Goal: Communication & Community: Ask a question

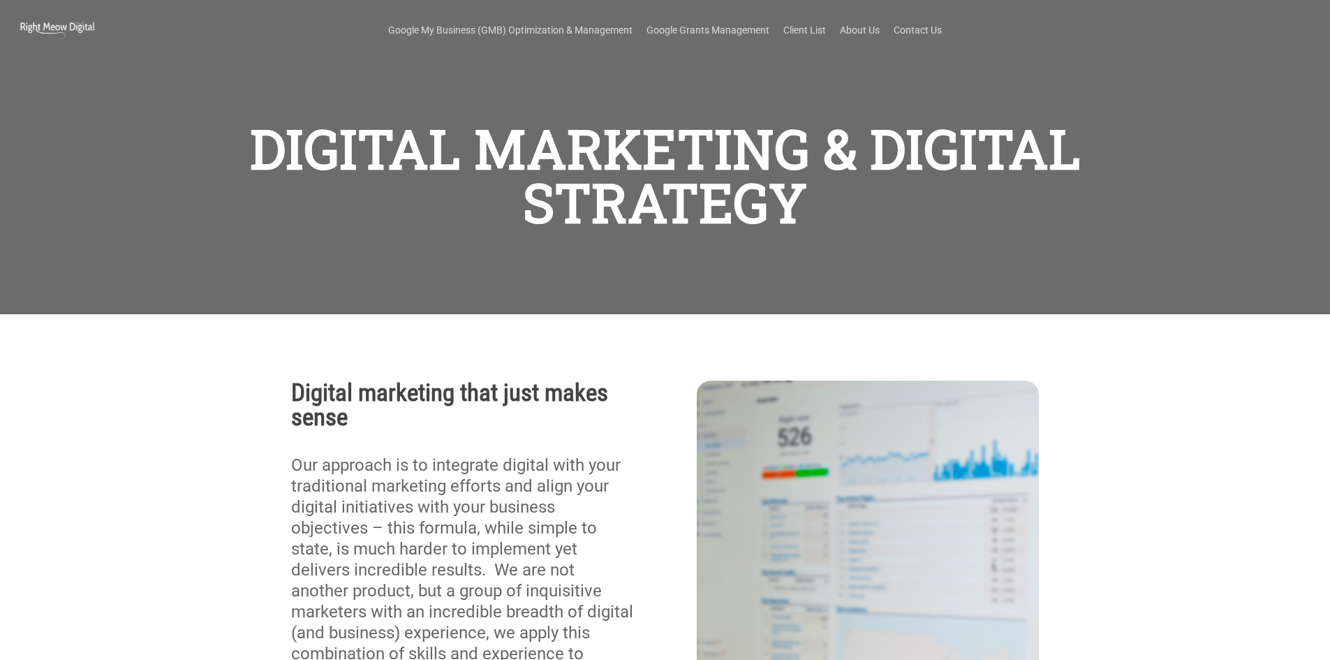
scroll to position [217, 0]
click at [904, 31] on link "Contact Us" at bounding box center [918, 30] width 48 height 14
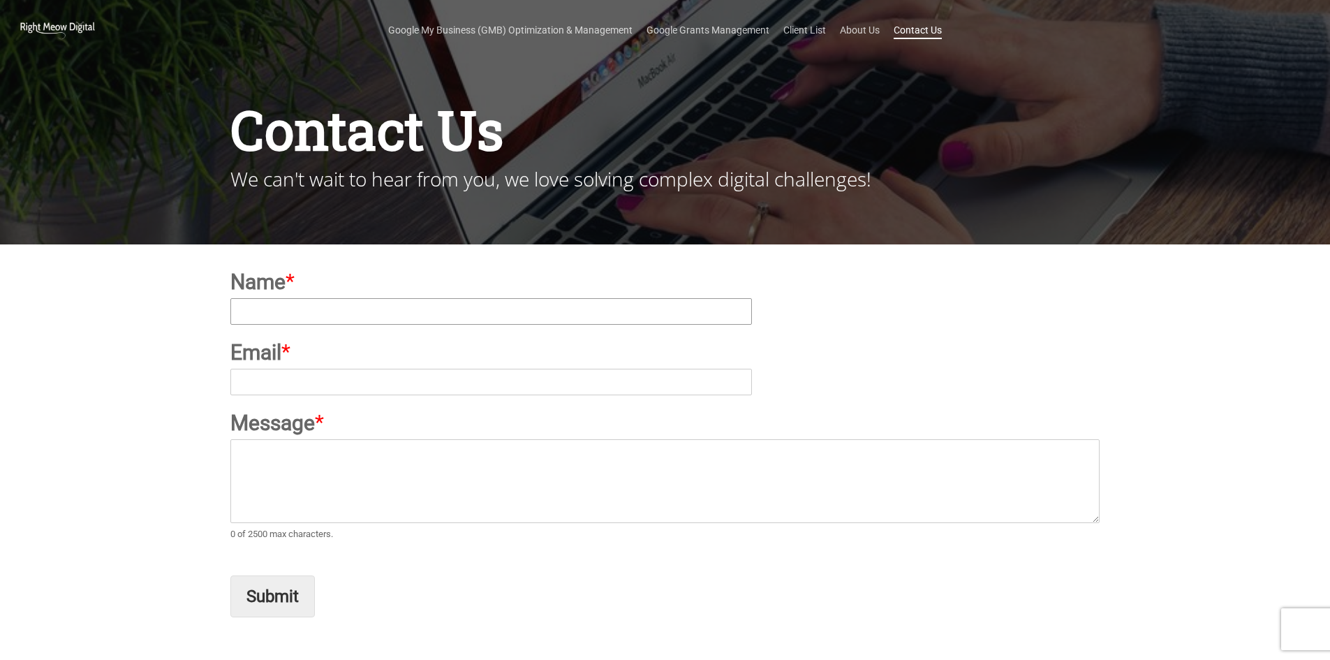
type input "Henry Williams"
type input "hello@50pros.com"
click at [334, 448] on textarea "Message *" at bounding box center [664, 481] width 869 height 84
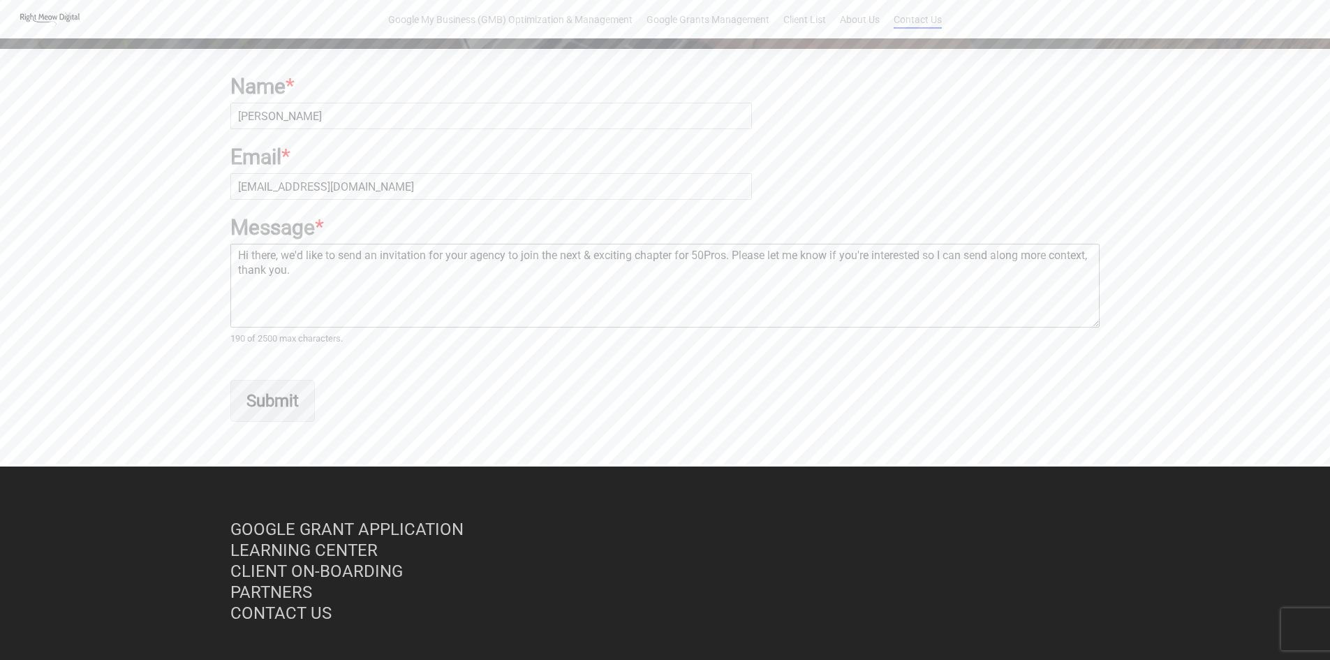
scroll to position [209, 0]
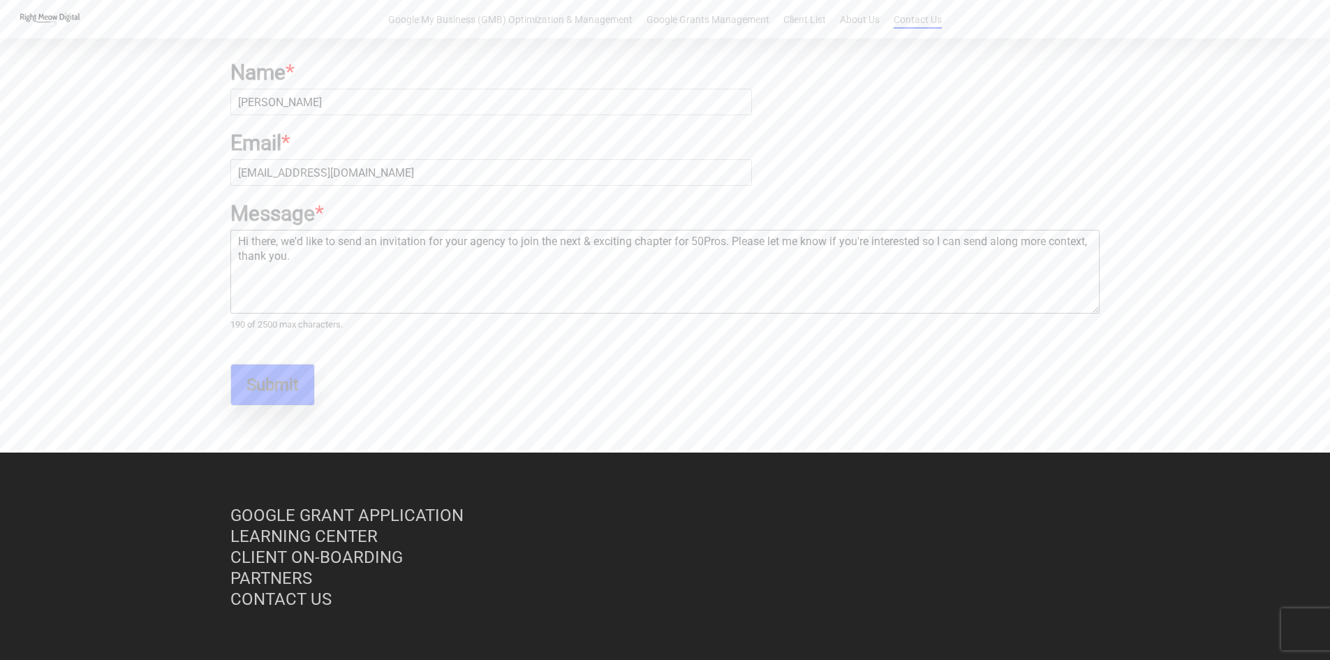
type textarea "Hi there, we'd like to send an invitation for your agency to join the next & ex…"
click at [285, 378] on button "Submit" at bounding box center [272, 385] width 84 height 42
